Goal: Information Seeking & Learning: Learn about a topic

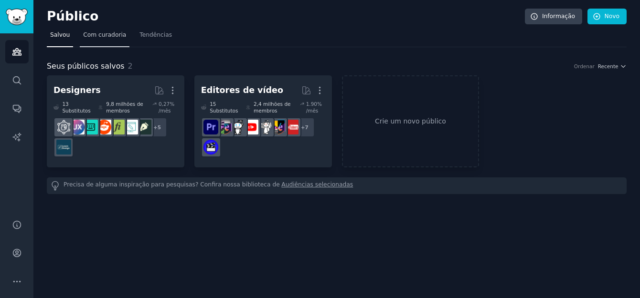
click at [107, 34] on span "Com curadoria" at bounding box center [104, 35] width 43 height 9
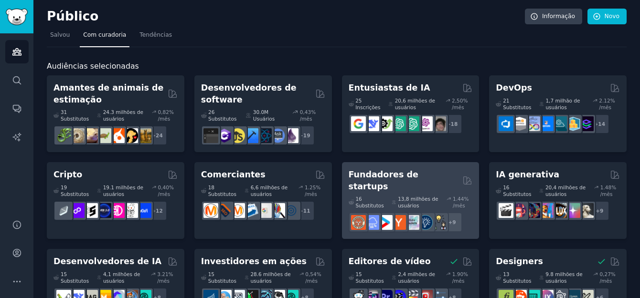
click at [413, 196] on font "13,8 milhões de usuários" at bounding box center [419, 202] width 42 height 13
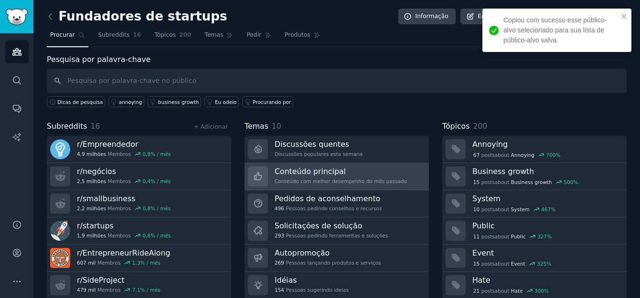
scroll to position [31, 0]
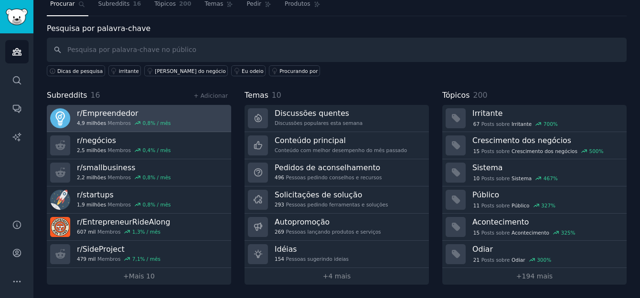
click at [116, 115] on h3 "r/Empreendedor" at bounding box center [124, 113] width 94 height 10
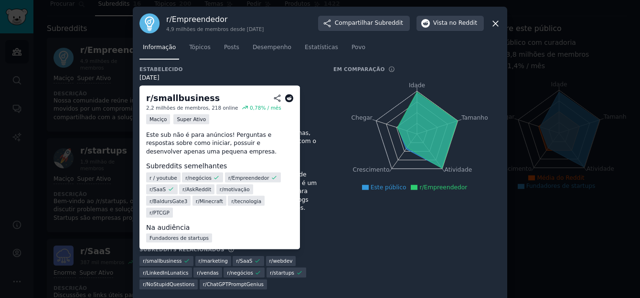
click at [171, 141] on p "Este sub não é para anúncios! Perguntas e respostas sobre como iniciar, possuir…" at bounding box center [219, 143] width 147 height 25
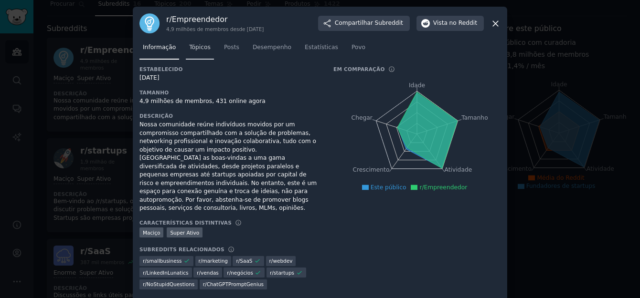
click at [202, 50] on span "Tópicos" at bounding box center [199, 47] width 21 height 9
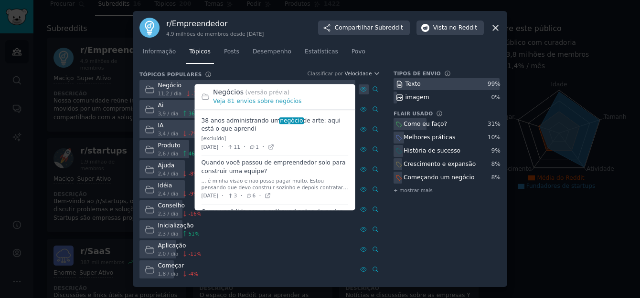
click at [364, 87] on icon at bounding box center [363, 89] width 7 height 7
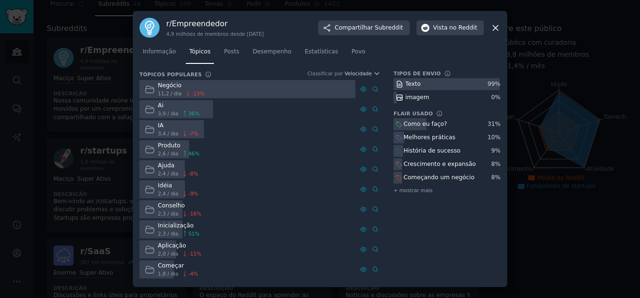
click at [148, 90] on icon at bounding box center [150, 89] width 10 height 10
click at [163, 112] on span "3,9 / dia" at bounding box center [168, 113] width 21 height 7
click at [192, 112] on span "36 %" at bounding box center [193, 113] width 11 height 7
click at [374, 107] on icon at bounding box center [374, 109] width 5 height 5
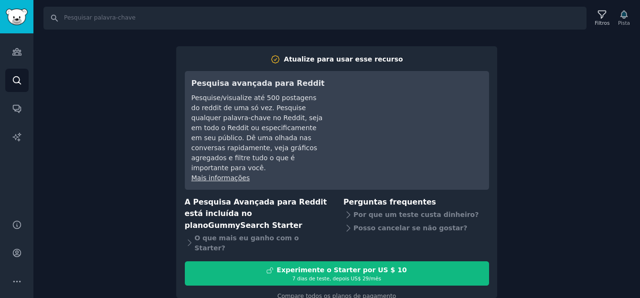
click at [101, 90] on div "Procurar Filtros Pista Atualize para usar esse recurso Pesquisa avançada para R…" at bounding box center [336, 149] width 606 height 298
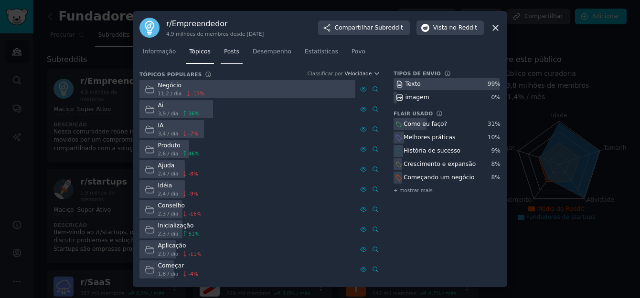
click at [225, 51] on span "Posts" at bounding box center [231, 52] width 15 height 9
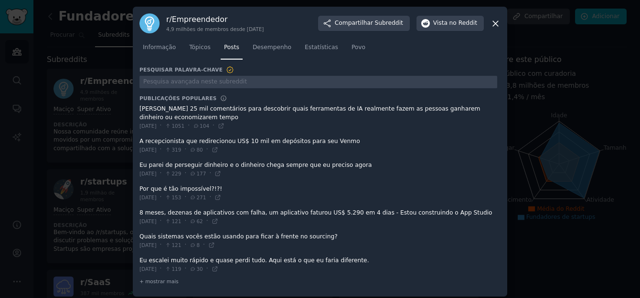
scroll to position [5, 0]
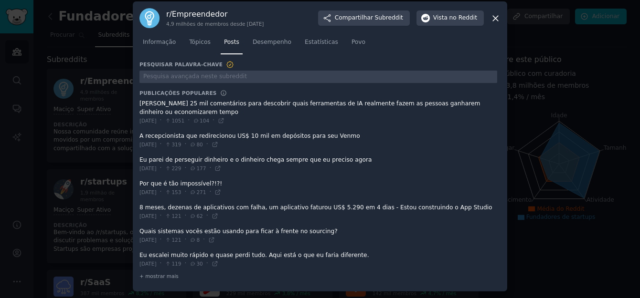
click at [429, 103] on span at bounding box center [318, 112] width 358 height 32
click at [175, 104] on span at bounding box center [318, 112] width 358 height 32
click at [224, 117] on icon at bounding box center [221, 120] width 7 height 7
click at [208, 161] on span at bounding box center [318, 164] width 358 height 23
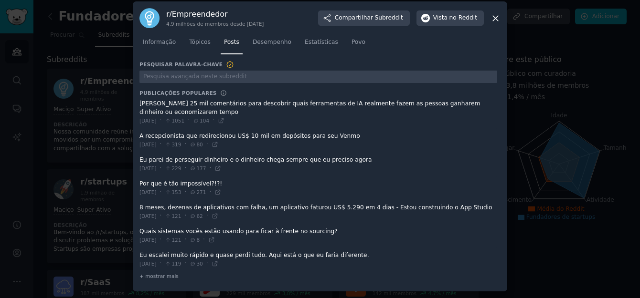
click at [208, 161] on span at bounding box center [318, 164] width 358 height 23
click at [147, 160] on span at bounding box center [318, 164] width 358 height 23
click at [342, 159] on span at bounding box center [318, 164] width 358 height 23
click at [183, 184] on span at bounding box center [318, 188] width 358 height 23
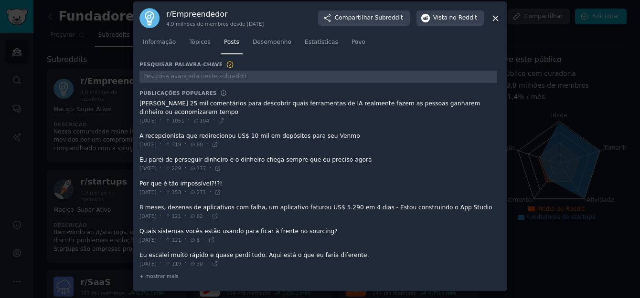
click at [187, 208] on span at bounding box center [318, 211] width 358 height 23
click at [266, 207] on span at bounding box center [318, 211] width 358 height 23
click at [253, 257] on span at bounding box center [318, 259] width 358 height 23
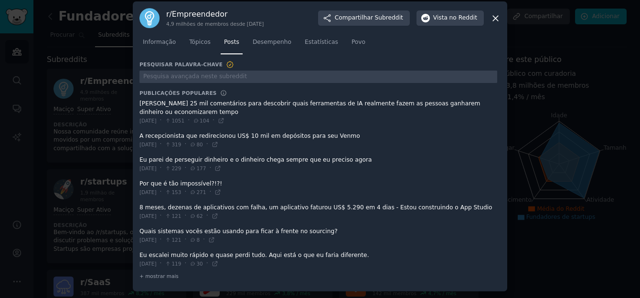
click at [253, 257] on span at bounding box center [318, 259] width 358 height 23
click at [236, 256] on span at bounding box center [318, 259] width 358 height 23
click at [165, 278] on span "+ mostrar mais" at bounding box center [158, 276] width 39 height 7
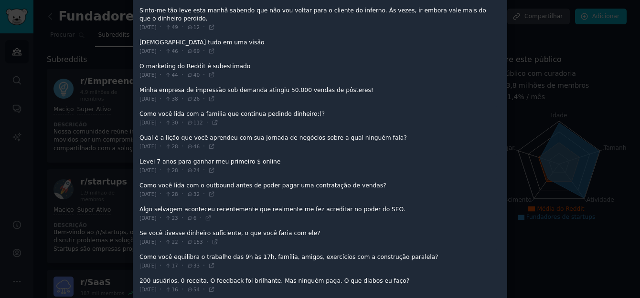
scroll to position [387, 0]
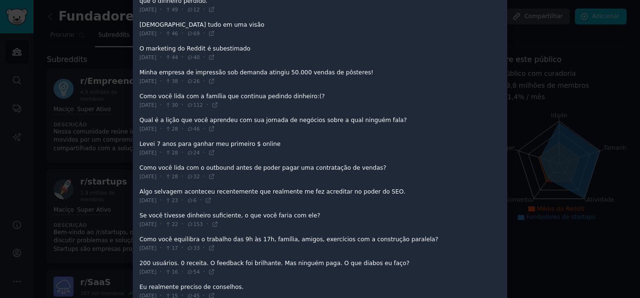
click at [298, 97] on span at bounding box center [318, 100] width 358 height 23
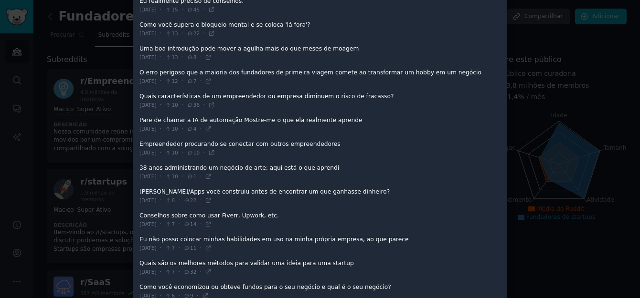
scroll to position [721, 0]
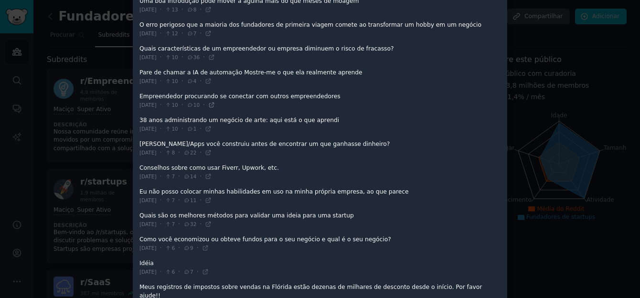
click at [213, 104] on icon at bounding box center [211, 105] width 4 height 4
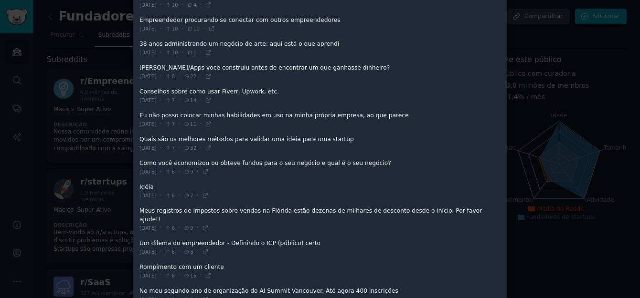
scroll to position [817, 0]
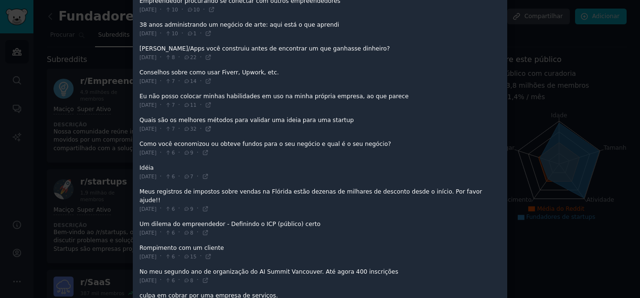
click at [211, 129] on icon at bounding box center [208, 129] width 7 height 7
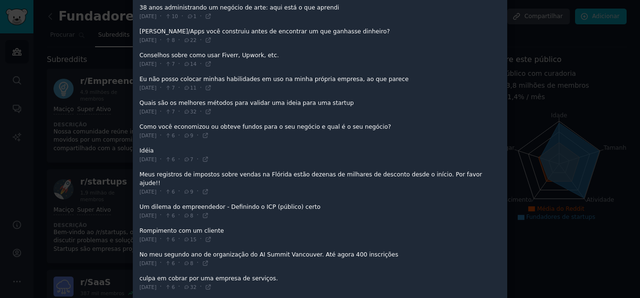
scroll to position [864, 0]
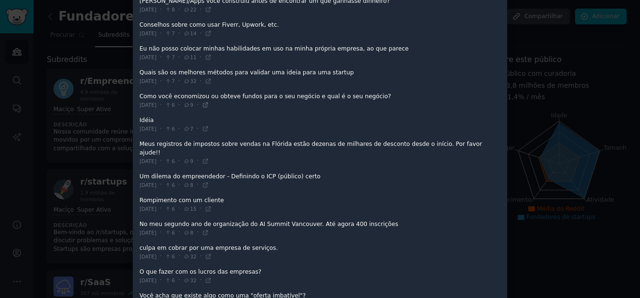
click at [209, 104] on icon at bounding box center [205, 105] width 7 height 7
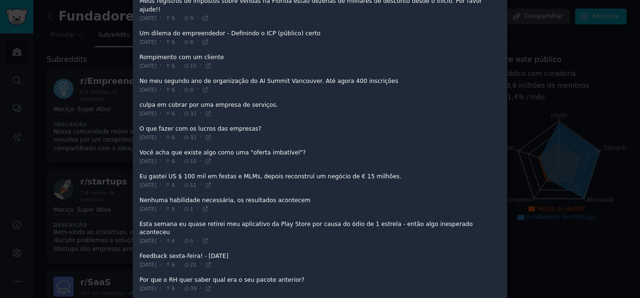
scroll to position [1026, 0]
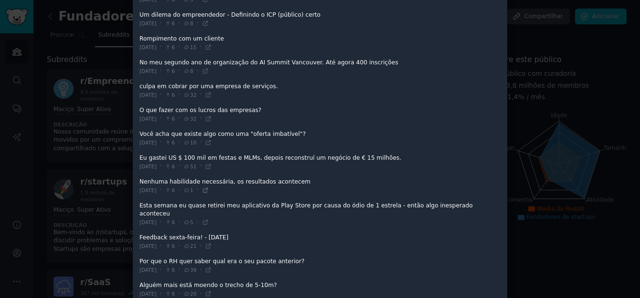
click at [209, 187] on icon at bounding box center [205, 190] width 7 height 7
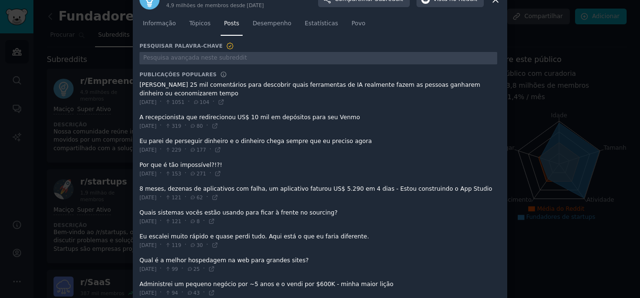
scroll to position [0, 0]
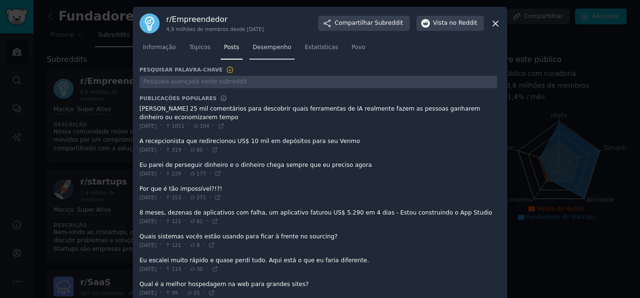
click at [277, 45] on span "Desempenho" at bounding box center [272, 47] width 39 height 9
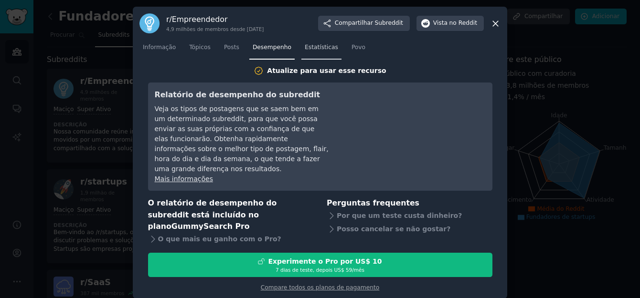
click at [308, 52] on span "Estatísticas" at bounding box center [321, 47] width 33 height 9
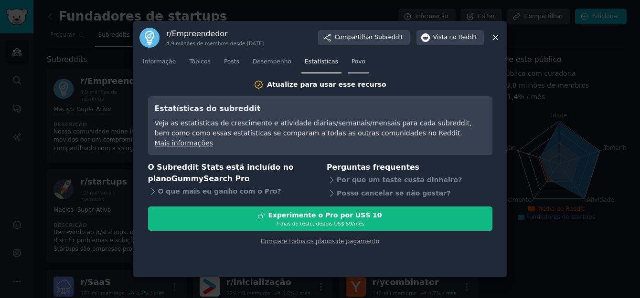
click at [351, 59] on span "Povo" at bounding box center [358, 62] width 14 height 9
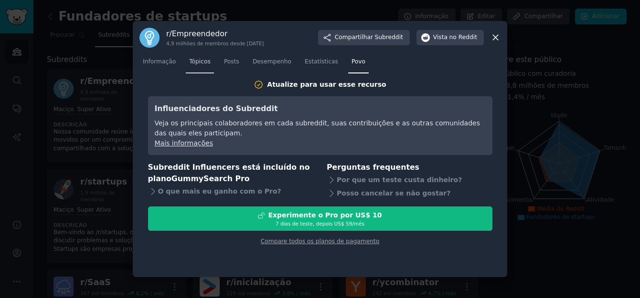
click at [194, 62] on span "Tópicos" at bounding box center [199, 62] width 21 height 9
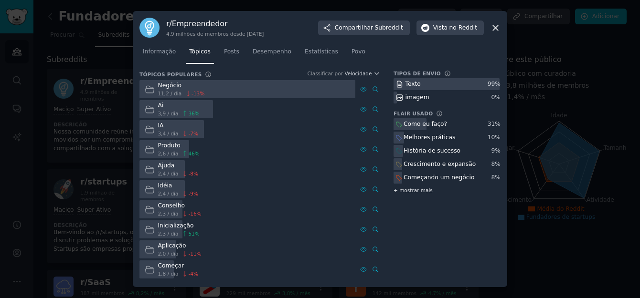
click at [397, 189] on span "+ mostrar mais" at bounding box center [412, 190] width 39 height 7
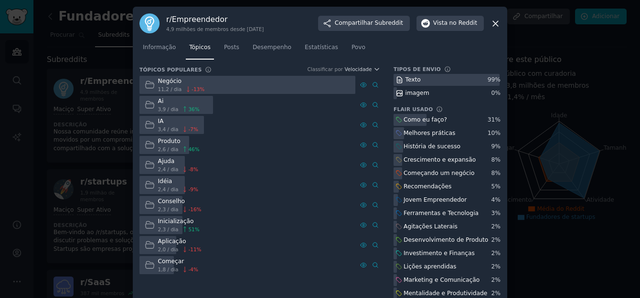
scroll to position [48, 0]
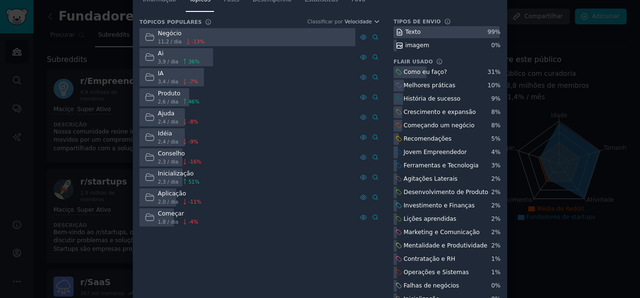
click at [396, 72] on icon at bounding box center [398, 72] width 7 height 7
drag, startPoint x: 263, startPoint y: 84, endPoint x: 238, endPoint y: 110, distance: 35.8
click at [238, 110] on div "Ajuda 2,4 / dia -8 %" at bounding box center [247, 117] width 216 height 19
click at [278, 203] on div "Aplicação 2,0 / dia -11 %" at bounding box center [247, 198] width 216 height 19
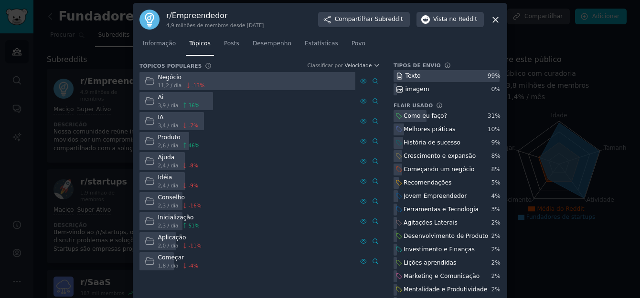
scroll to position [0, 0]
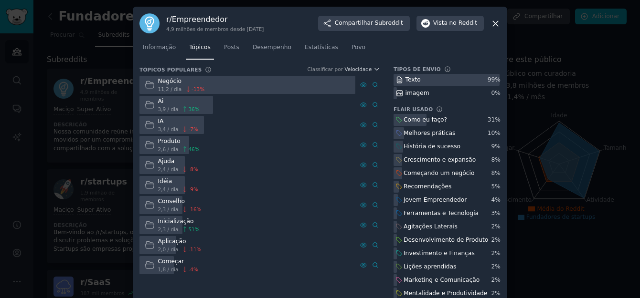
click at [163, 144] on div "Produto" at bounding box center [179, 141] width 42 height 9
drag, startPoint x: 163, startPoint y: 144, endPoint x: 256, endPoint y: 145, distance: 93.6
click at [256, 145] on div "Produto 2,6 / dia 46 %" at bounding box center [247, 145] width 216 height 19
click at [182, 147] on icon at bounding box center [184, 149] width 7 height 7
click at [175, 142] on div "Produto" at bounding box center [179, 141] width 42 height 9
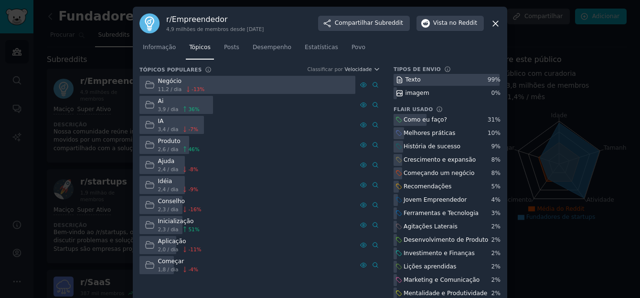
click at [297, 131] on div "IA 3,4 / dia -7 %" at bounding box center [247, 125] width 216 height 19
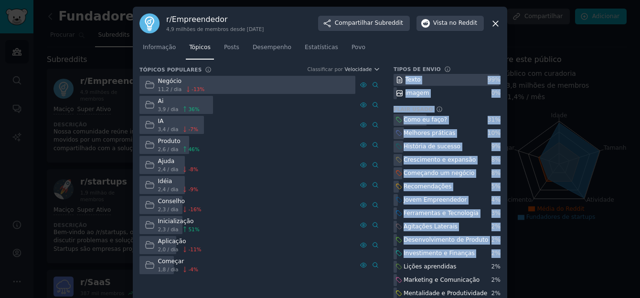
drag, startPoint x: 393, startPoint y: 79, endPoint x: 473, endPoint y: 267, distance: 204.9
click at [473, 267] on div "Tipos de envio Tipos de conteúdo que os usuários postam neste subreddit Texto 9…" at bounding box center [446, 226] width 107 height 321
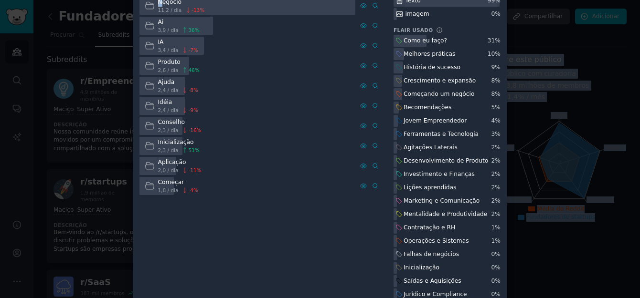
scroll to position [102, 0]
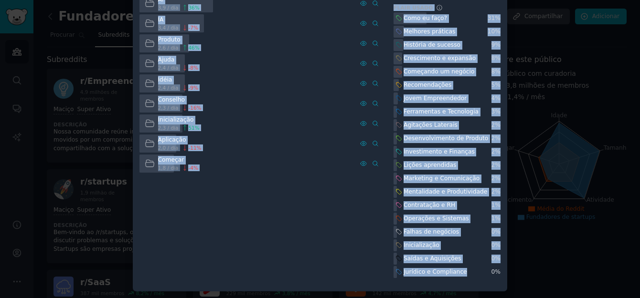
drag, startPoint x: 159, startPoint y: 82, endPoint x: 459, endPoint y: 273, distance: 355.4
click at [459, 273] on div "Tópicos populares Tópicos comuns discutidos nos envios mais recentes no subredd…" at bounding box center [319, 124] width 361 height 321
copy div "egócio 11,2 / dia -13 % Pesquisa Avançada Ai 3,9 / dia 36 % Pesquisa Avançada I…"
click at [338, 196] on div "Tópicos populares Tópicos comuns discutidos nos envios mais recentes no subredd…" at bounding box center [259, 124] width 241 height 321
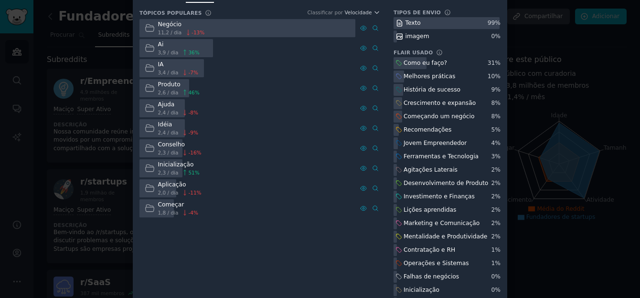
scroll to position [0, 0]
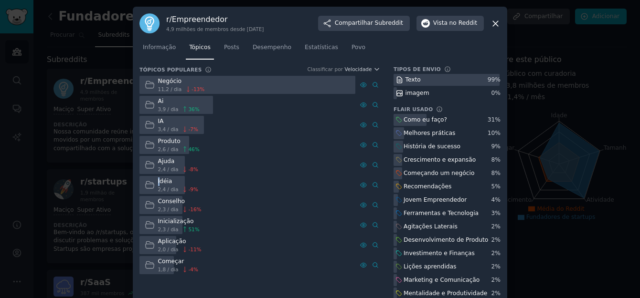
drag, startPoint x: 150, startPoint y: 183, endPoint x: 159, endPoint y: 179, distance: 9.4
click at [159, 179] on div "[DEMOGRAPHIC_DATA] 2,4 / dia -9 %" at bounding box center [170, 185] width 63 height 19
drag, startPoint x: 159, startPoint y: 179, endPoint x: 201, endPoint y: 183, distance: 42.2
click at [197, 183] on div "[DEMOGRAPHIC_DATA] 2,4 / dia -9 %" at bounding box center [170, 185] width 63 height 19
click at [148, 225] on icon at bounding box center [150, 225] width 10 height 10
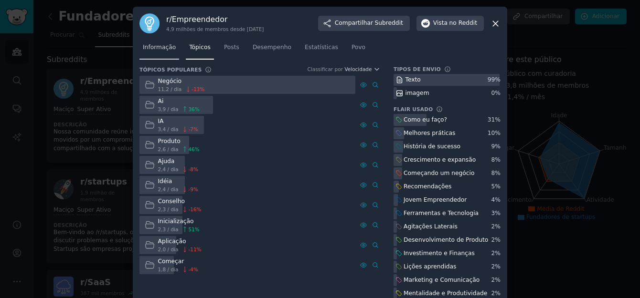
click at [157, 51] on span "Informação" at bounding box center [159, 47] width 33 height 9
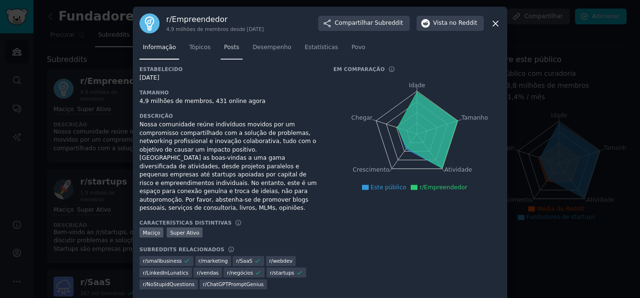
click at [221, 50] on link "Posts" at bounding box center [232, 50] width 22 height 20
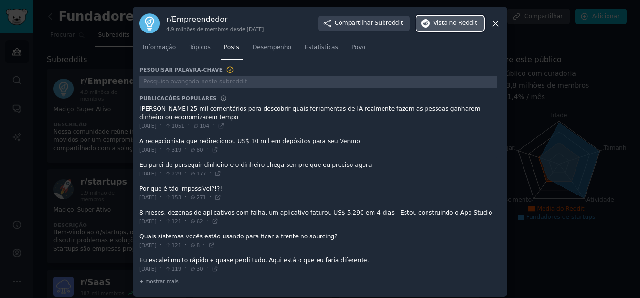
click at [447, 21] on font "Vista" at bounding box center [440, 23] width 14 height 9
click at [200, 46] on span "Tópicos" at bounding box center [199, 47] width 21 height 9
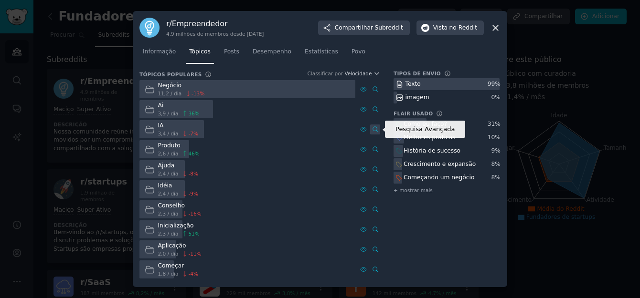
click at [374, 126] on icon at bounding box center [375, 129] width 7 height 7
